Goal: Transaction & Acquisition: Purchase product/service

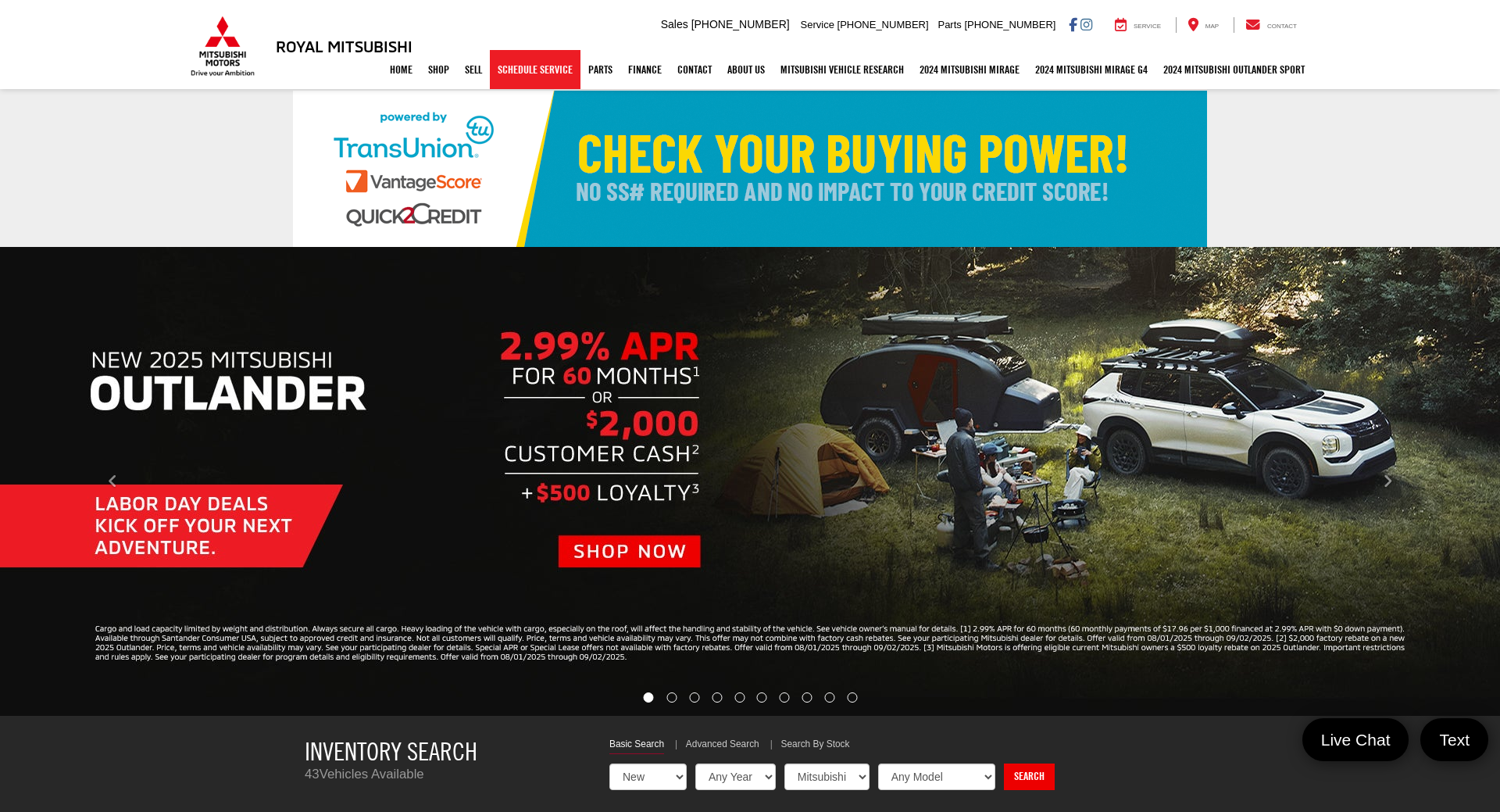
select select "Mitsubishi"
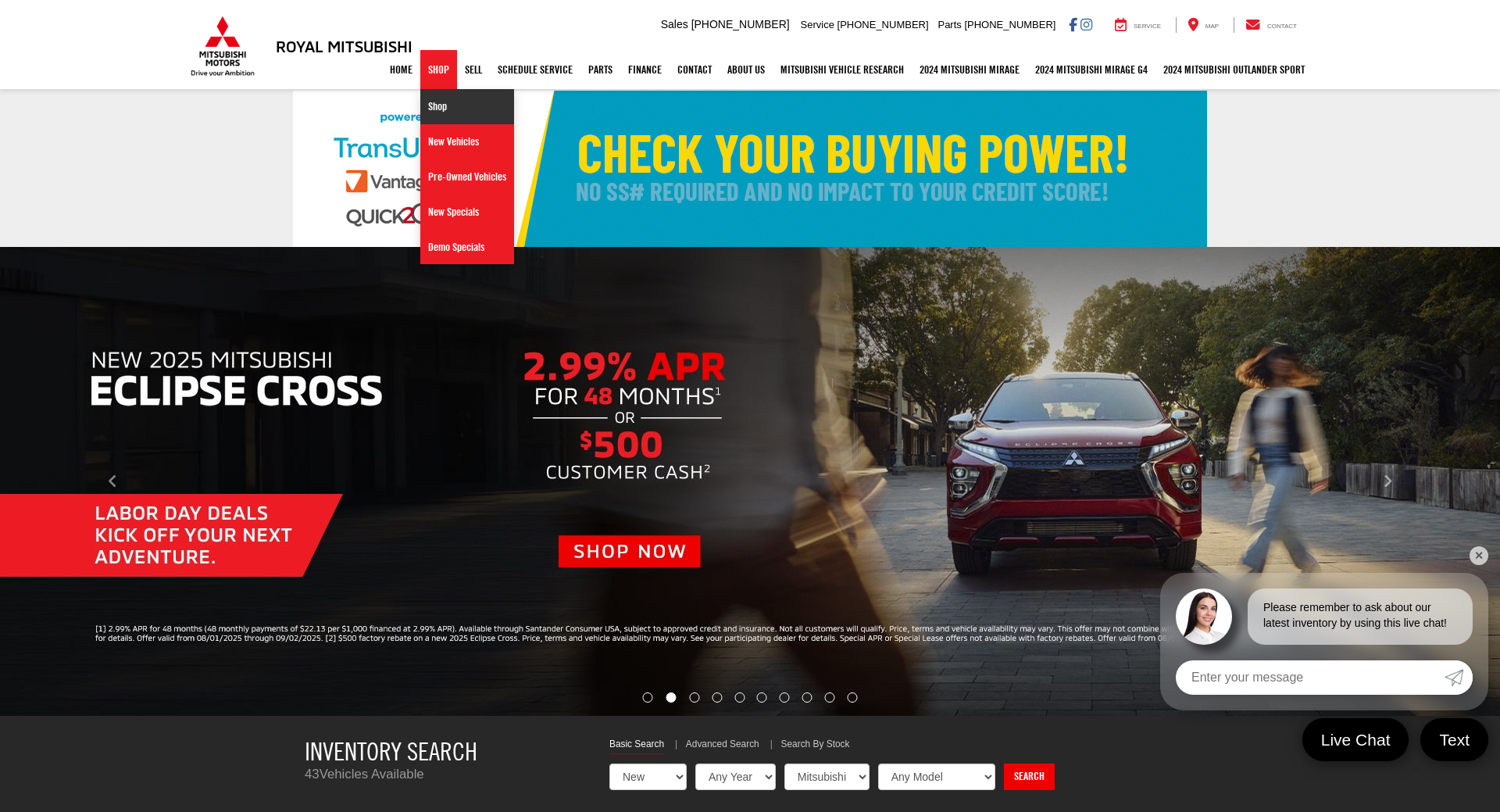
drag, startPoint x: 424, startPoint y: 112, endPoint x: 264, endPoint y: 122, distance: 160.3
click at [424, 113] on link "Shop" at bounding box center [467, 107] width 93 height 35
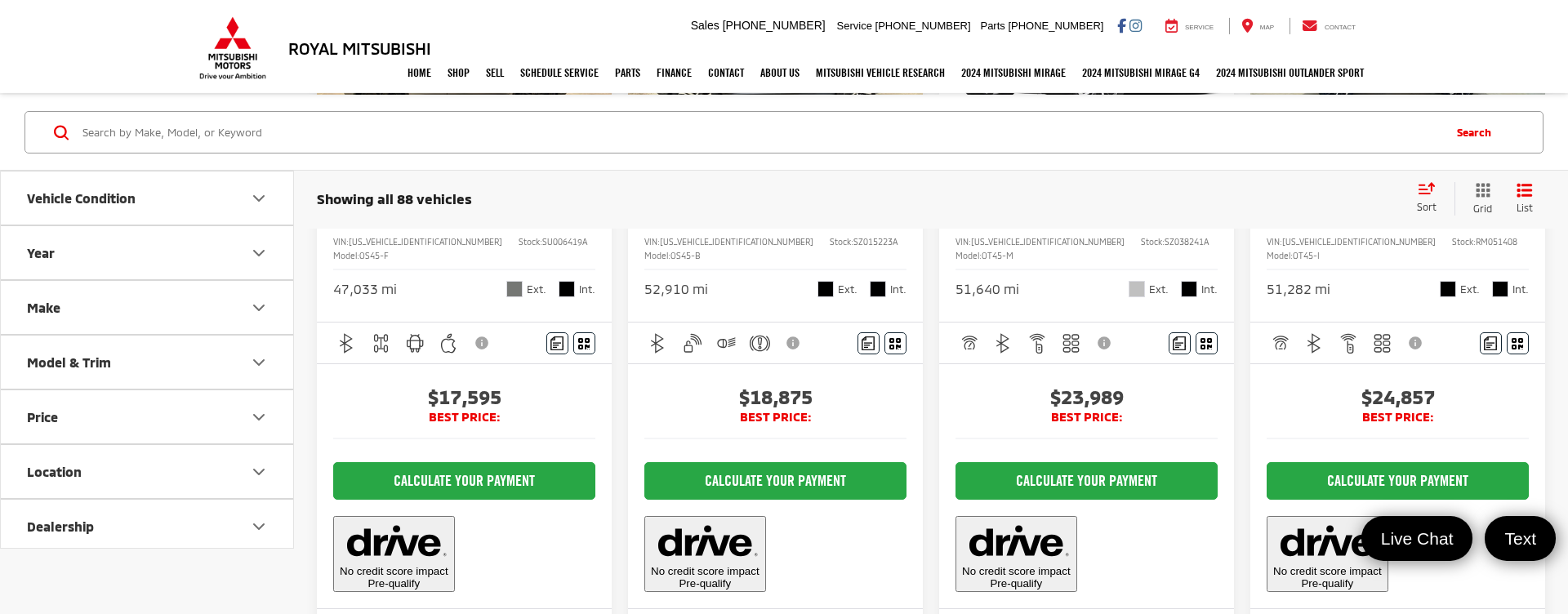
scroll to position [333, 0]
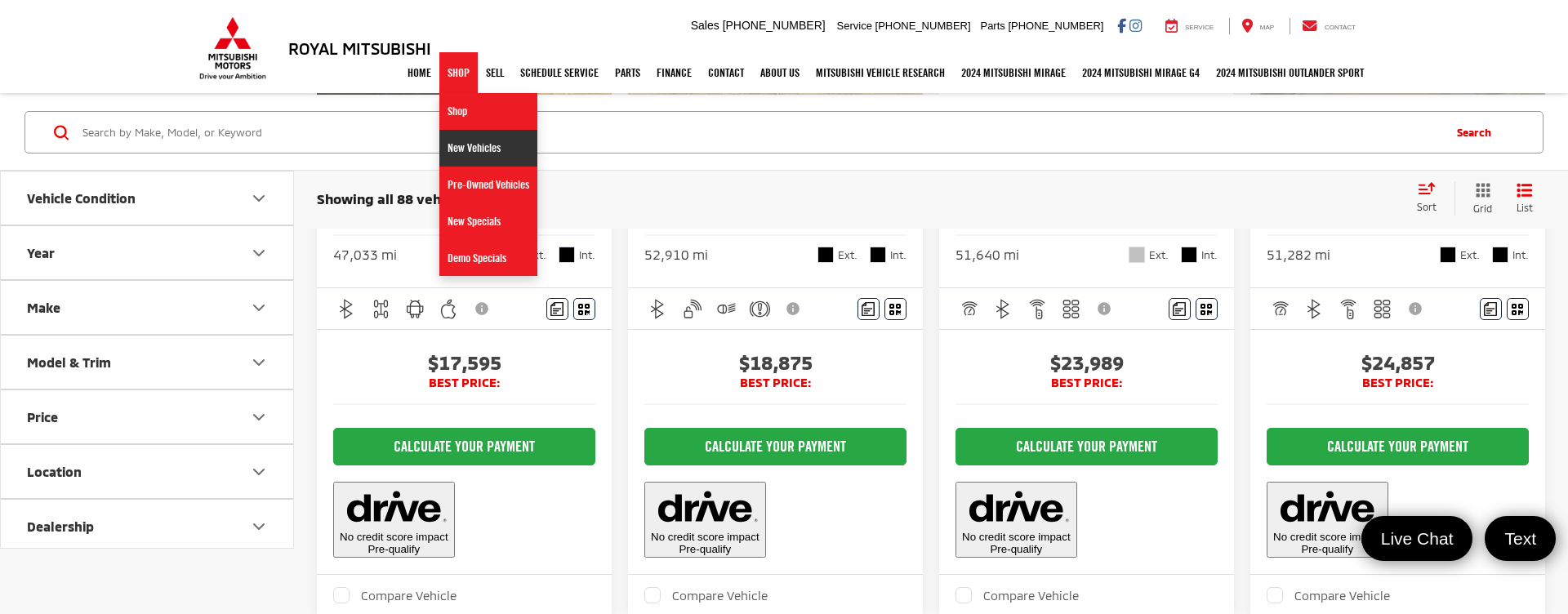
click at [474, 139] on link "New Vehicles" at bounding box center [488, 148] width 98 height 37
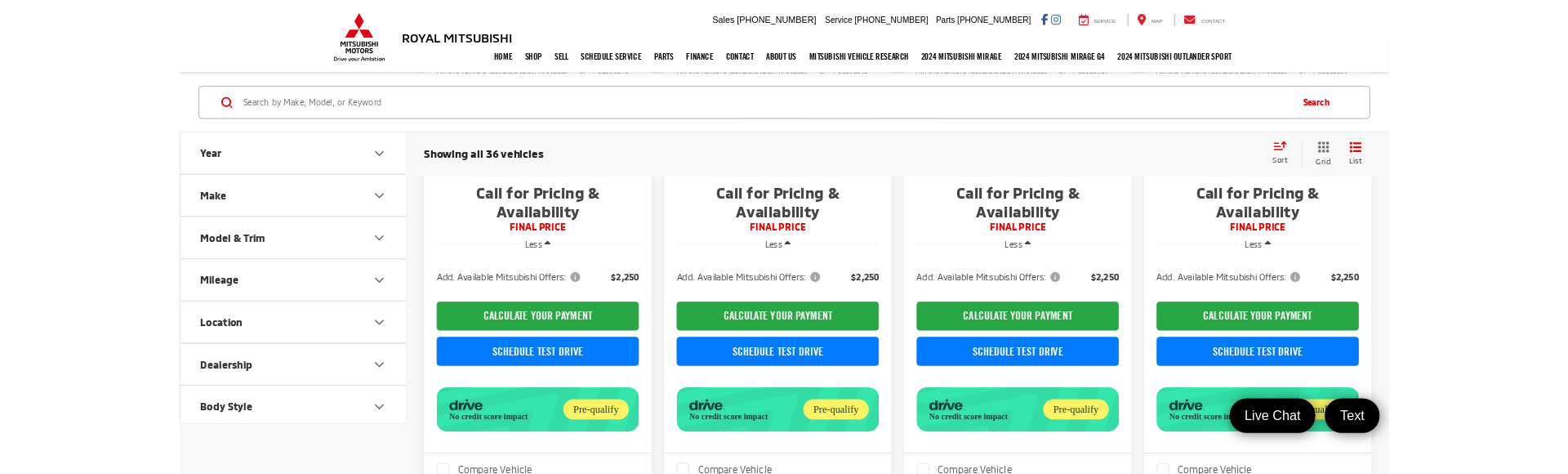
scroll to position [499, 0]
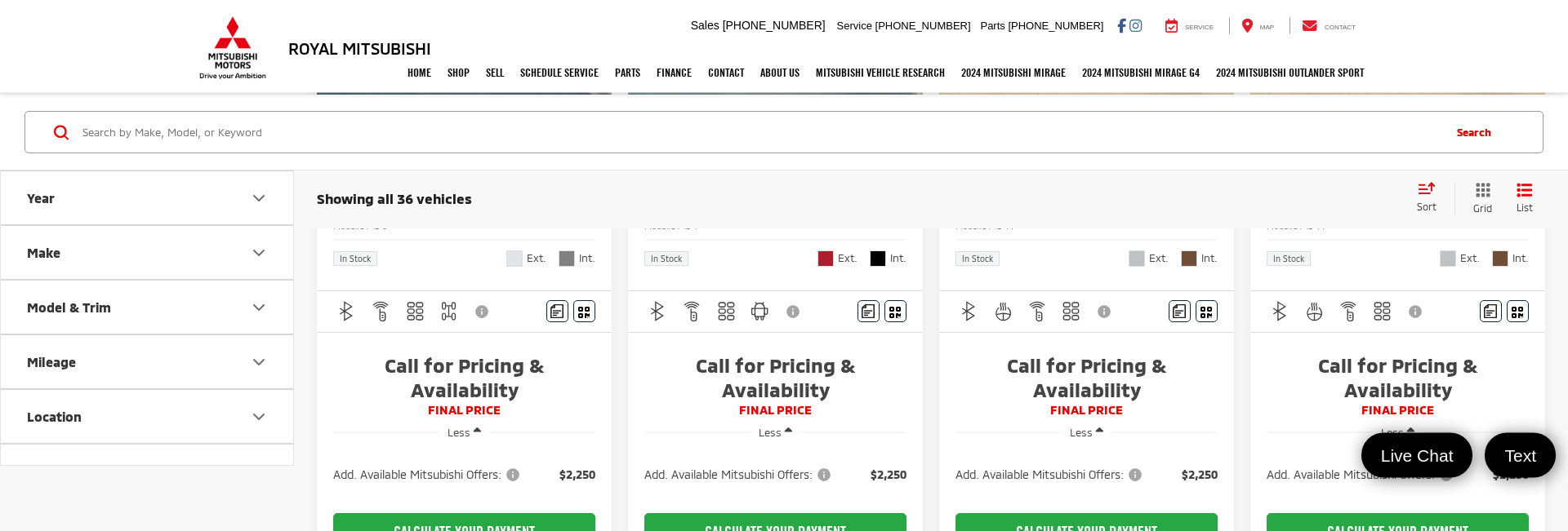
scroll to position [444, 0]
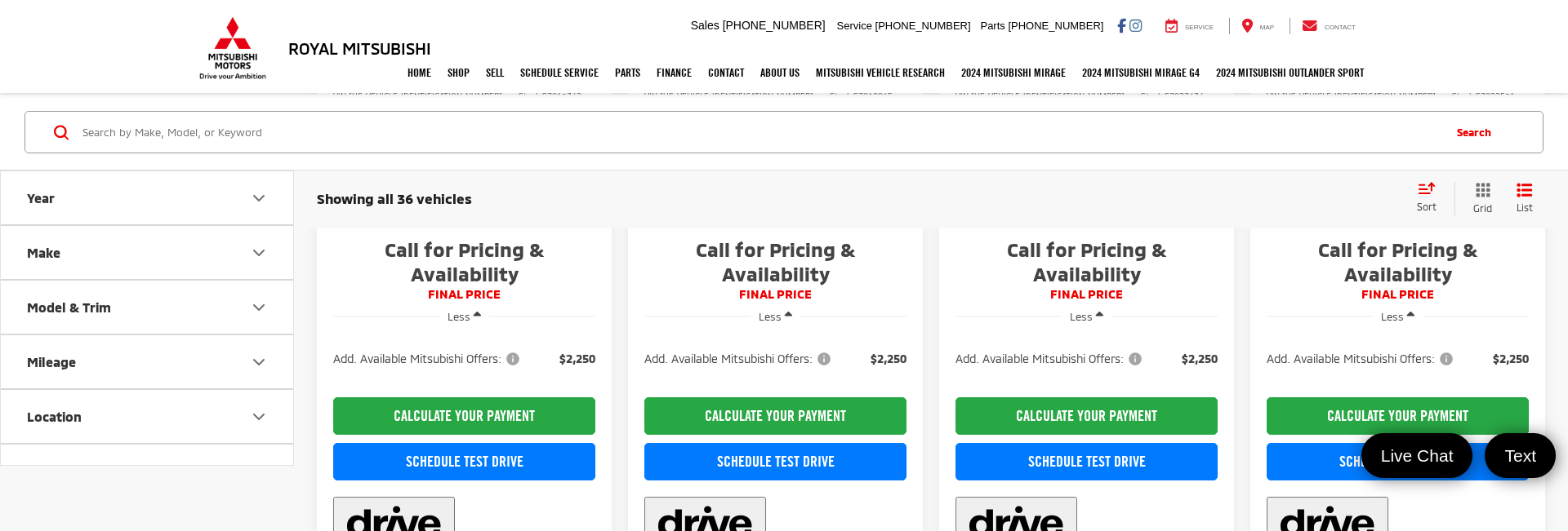
click at [333, 383] on capital-one-entry-button at bounding box center [333, 383] width 0 height 0
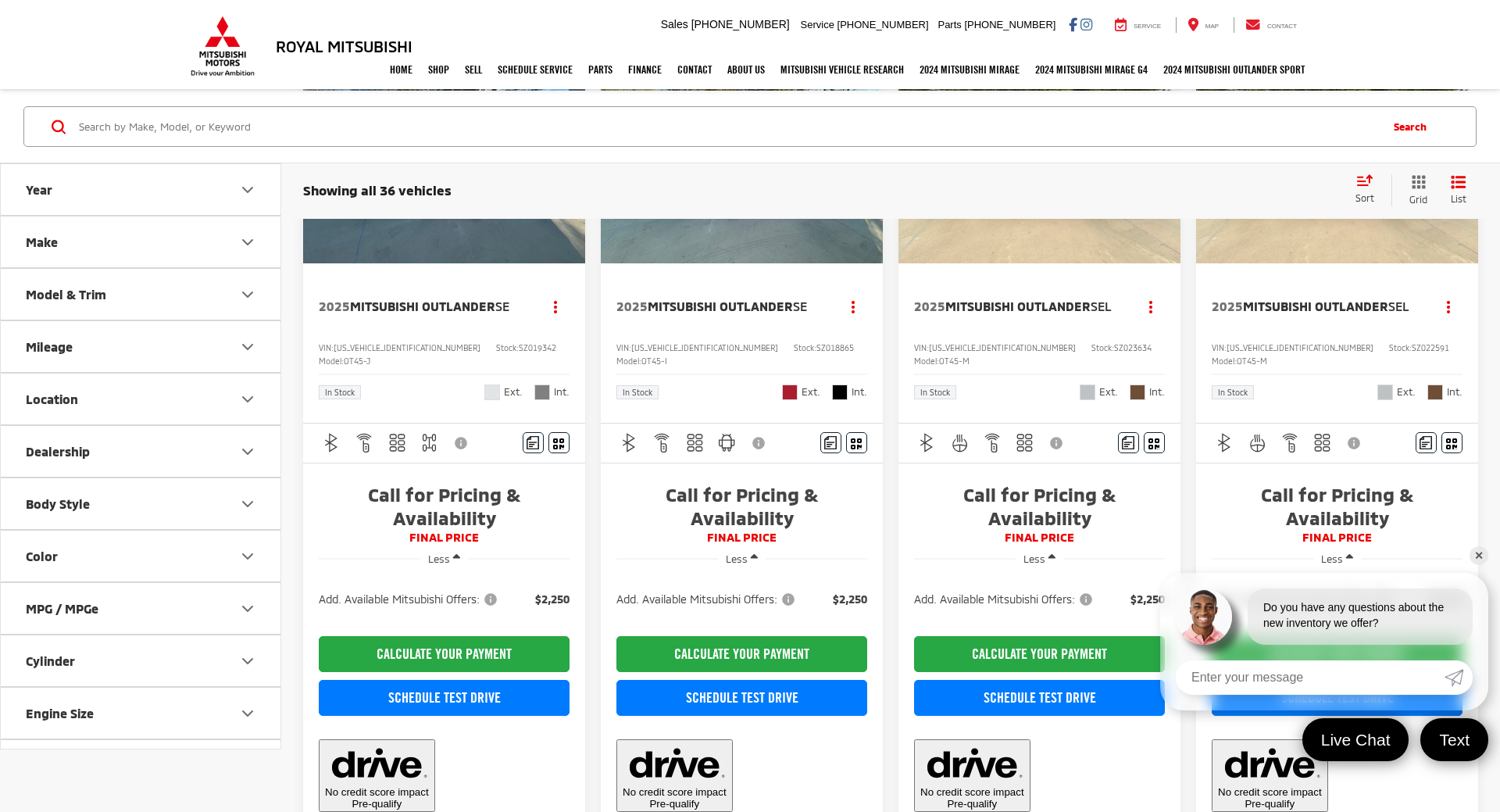
scroll to position [186, 0]
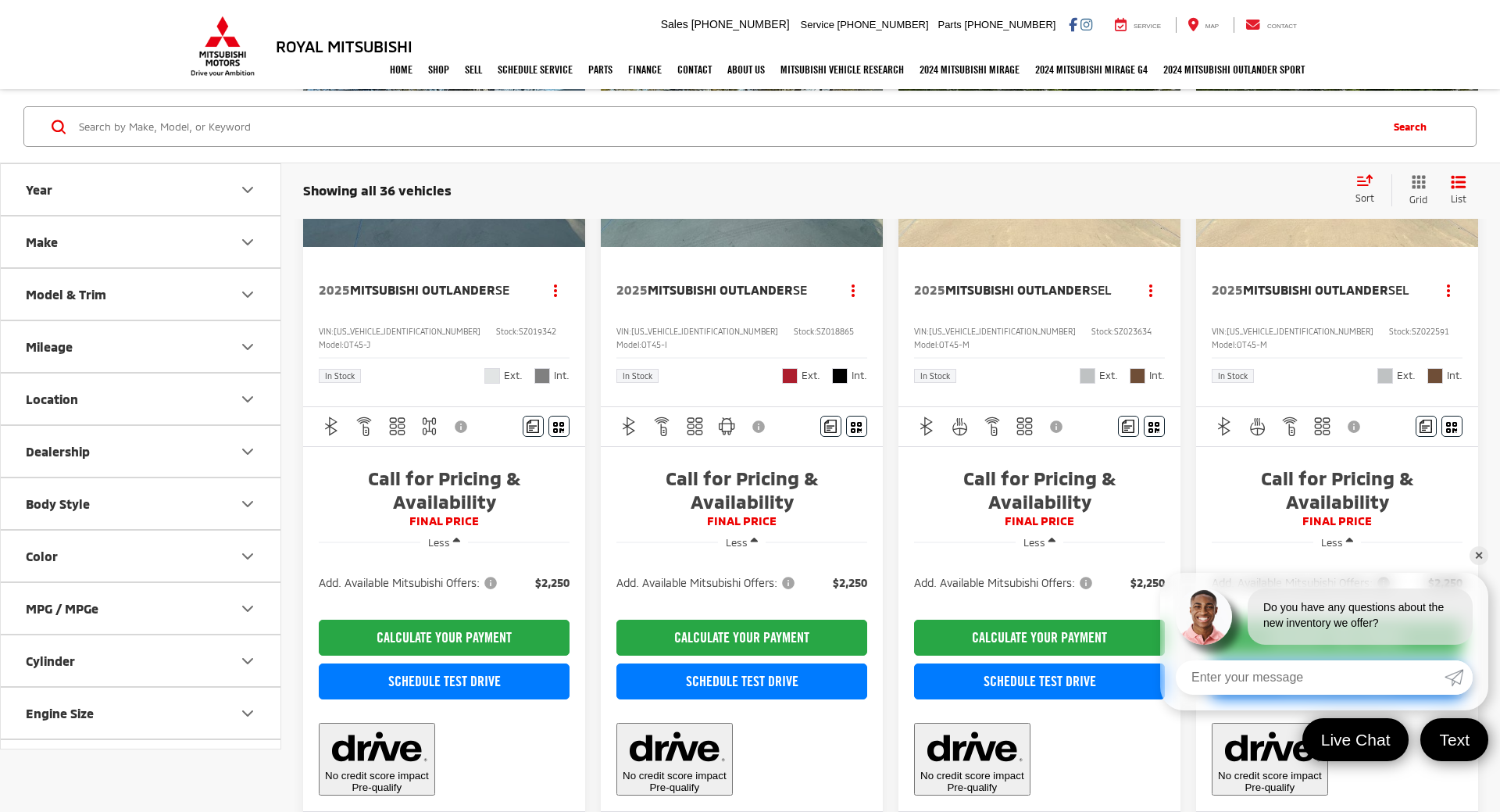
click at [1063, 163] on div "Search" at bounding box center [750, 127] width 1500 height 73
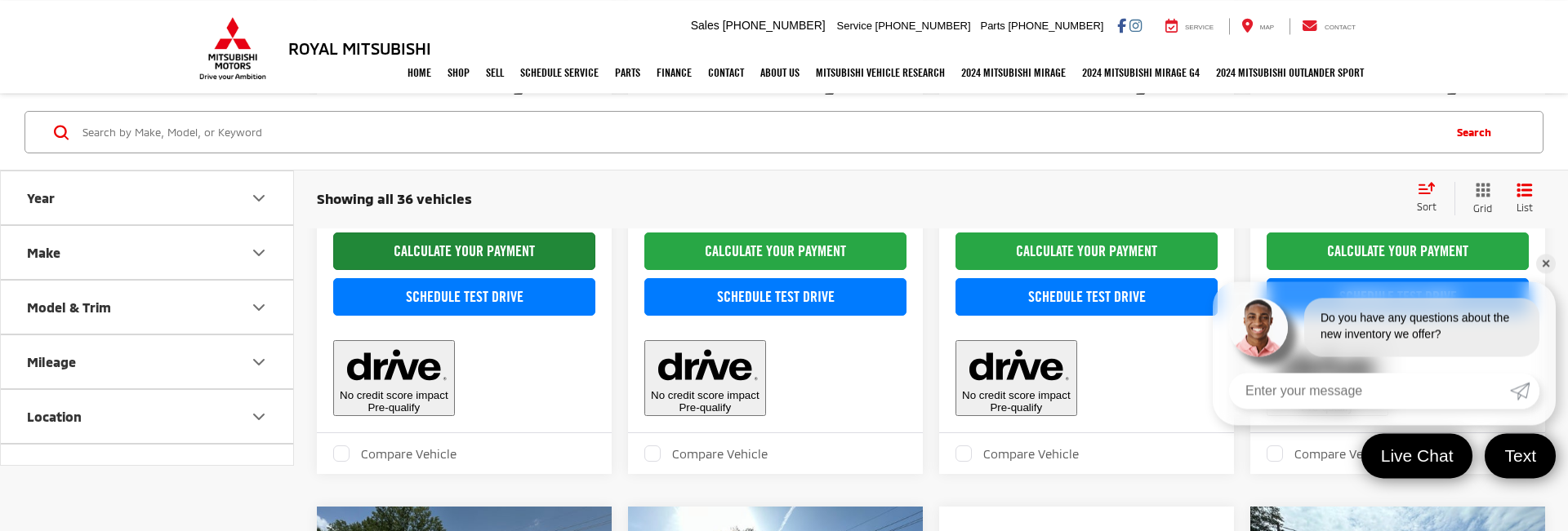
scroll to position [555, 0]
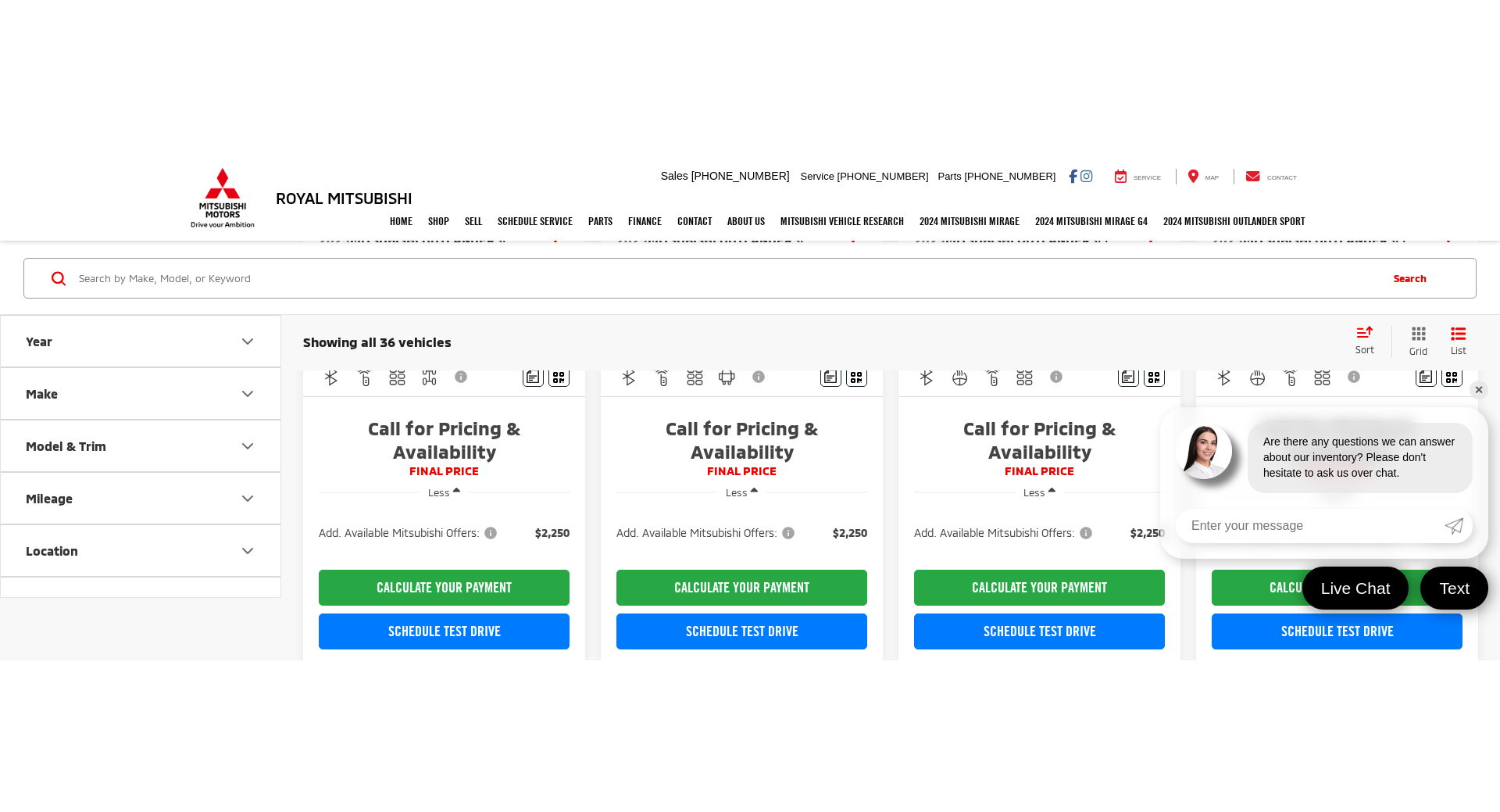
scroll to position [452, 0]
